Goal: Transaction & Acquisition: Subscribe to service/newsletter

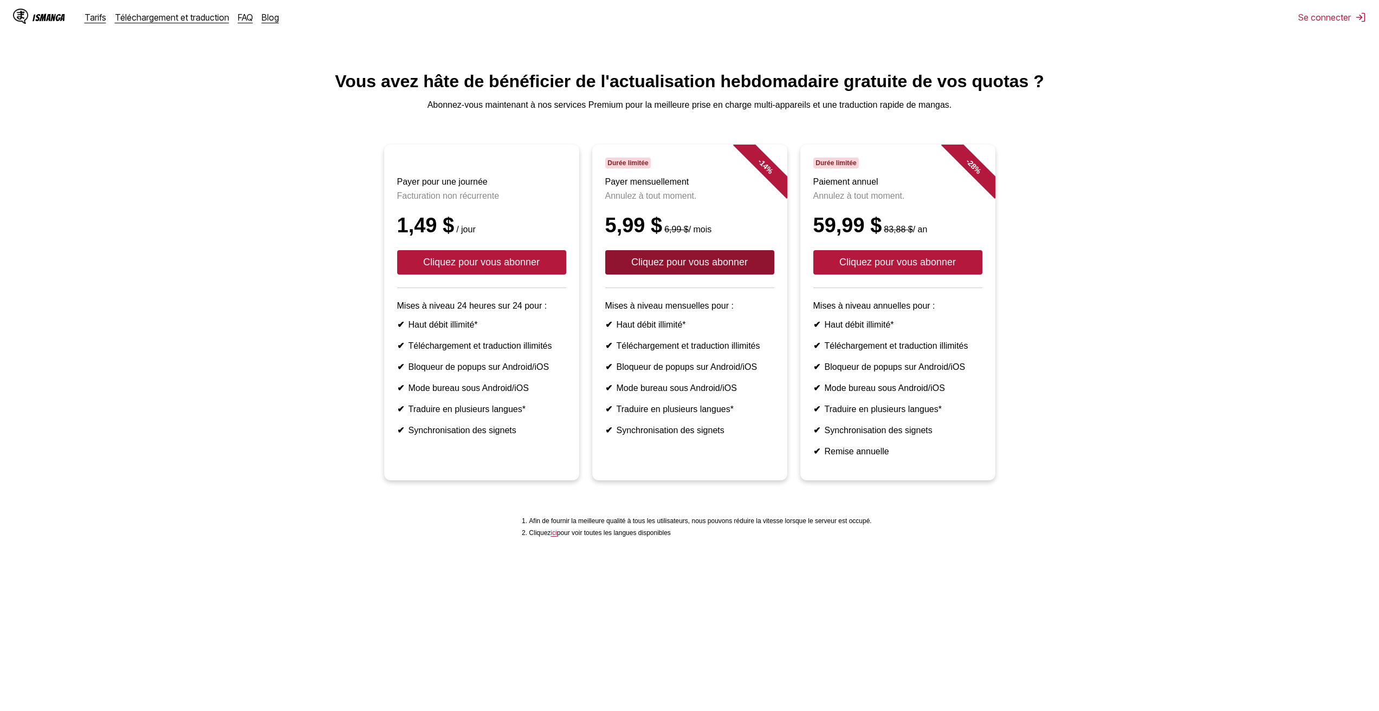
click at [675, 275] on button "Cliquez pour vous abonner" at bounding box center [689, 262] width 169 height 24
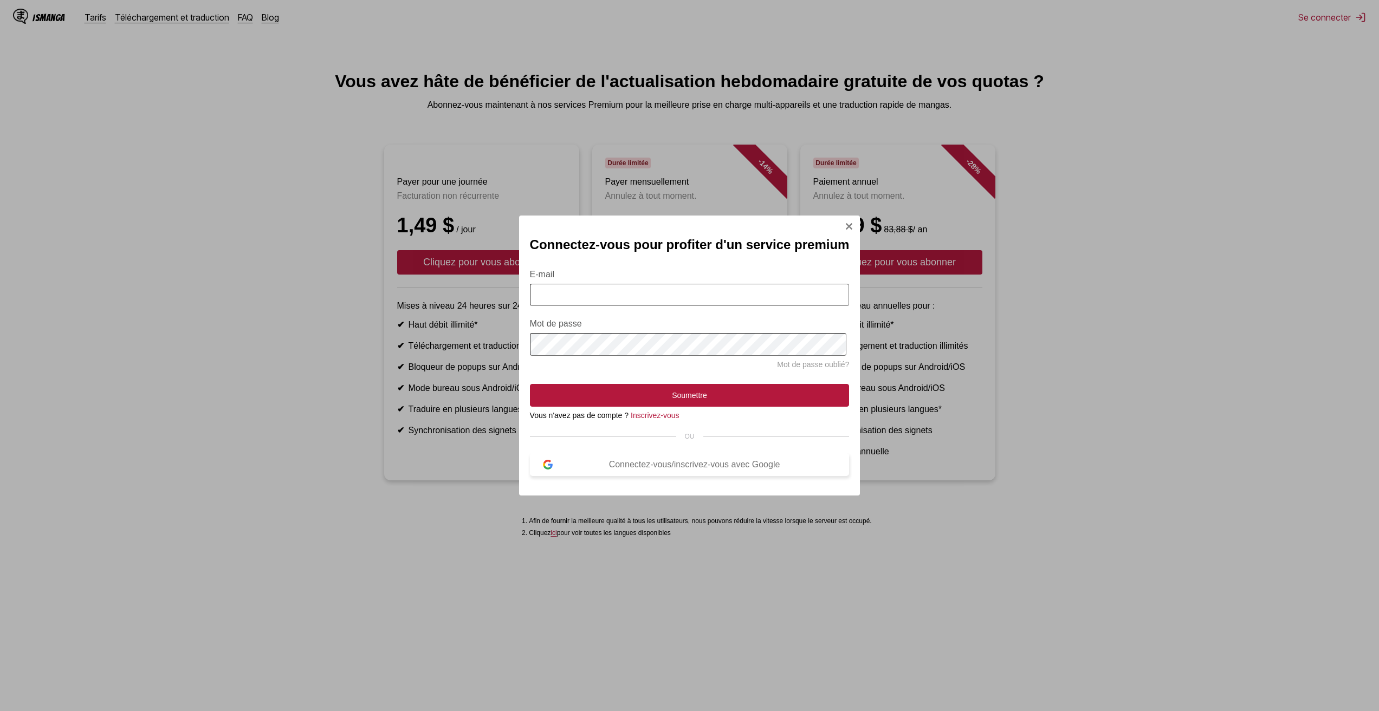
click at [663, 469] on font "Connectez-vous/inscrivez-vous avec Google" at bounding box center [694, 464] width 171 height 9
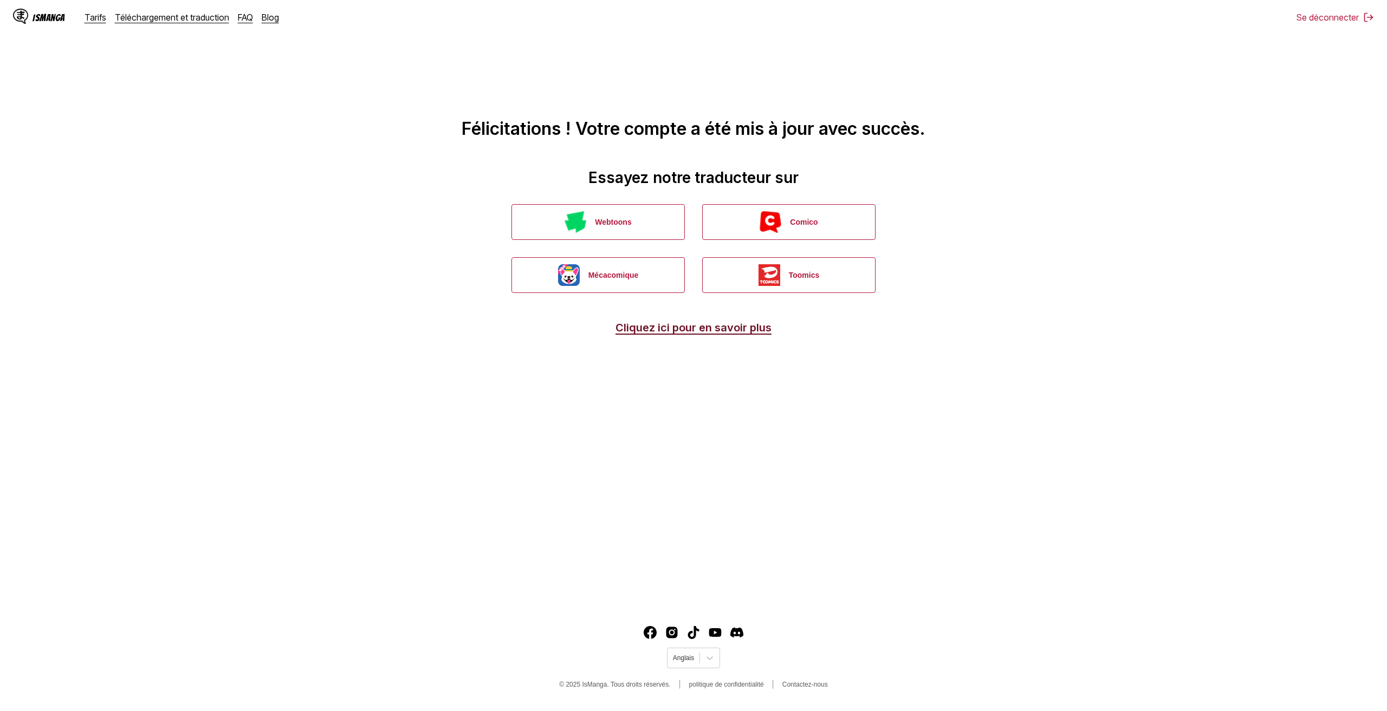
click at [678, 332] on font "Cliquez ici pour en savoir plus" at bounding box center [693, 327] width 156 height 13
